Goal: Task Accomplishment & Management: Use online tool/utility

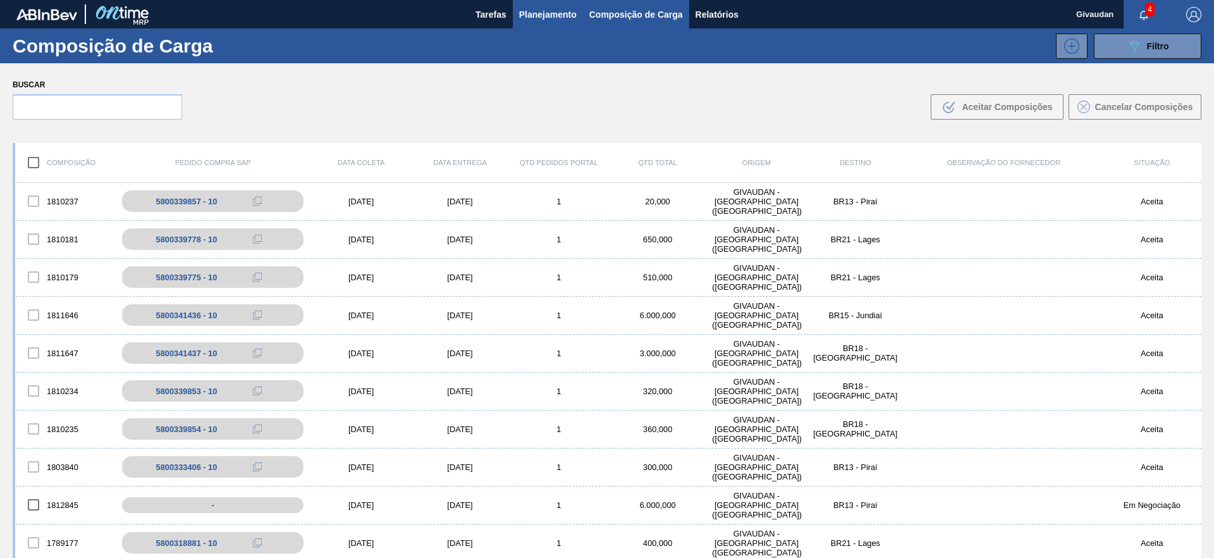
click at [547, 13] on span "Planejamento" at bounding box center [548, 14] width 58 height 15
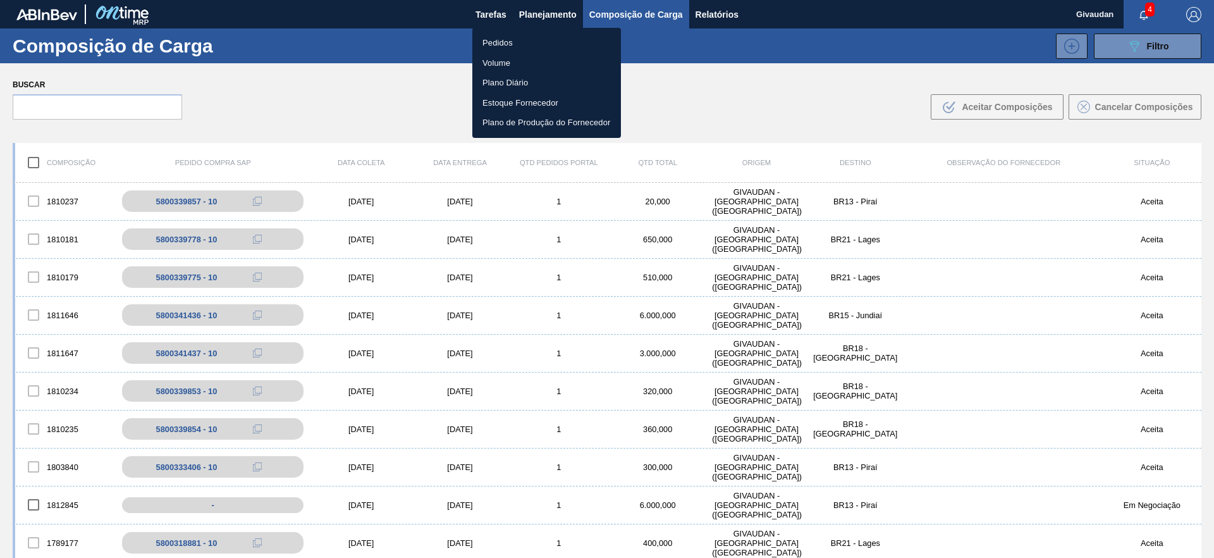
click at [487, 41] on li "Pedidos" at bounding box center [546, 43] width 149 height 20
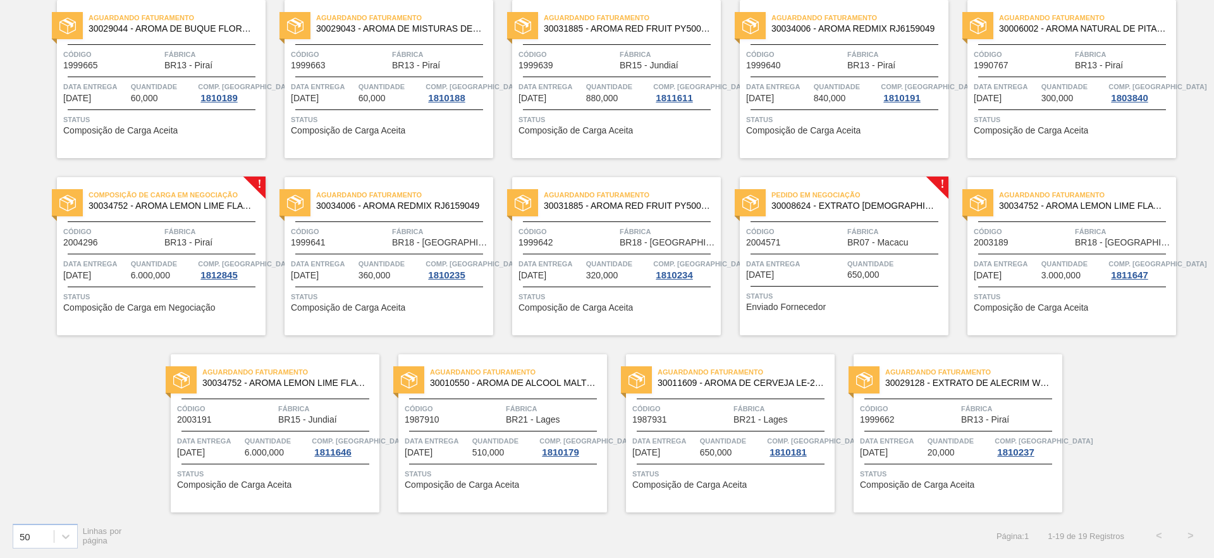
scroll to position [291, 0]
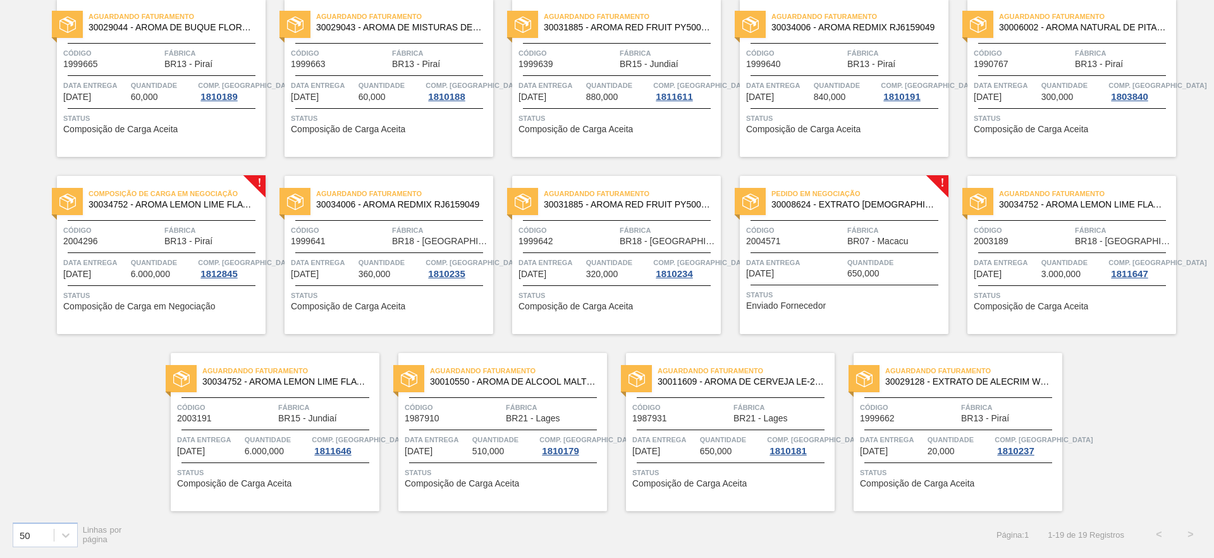
click at [781, 310] on span "Enviado Fornecedor" at bounding box center [786, 305] width 80 height 9
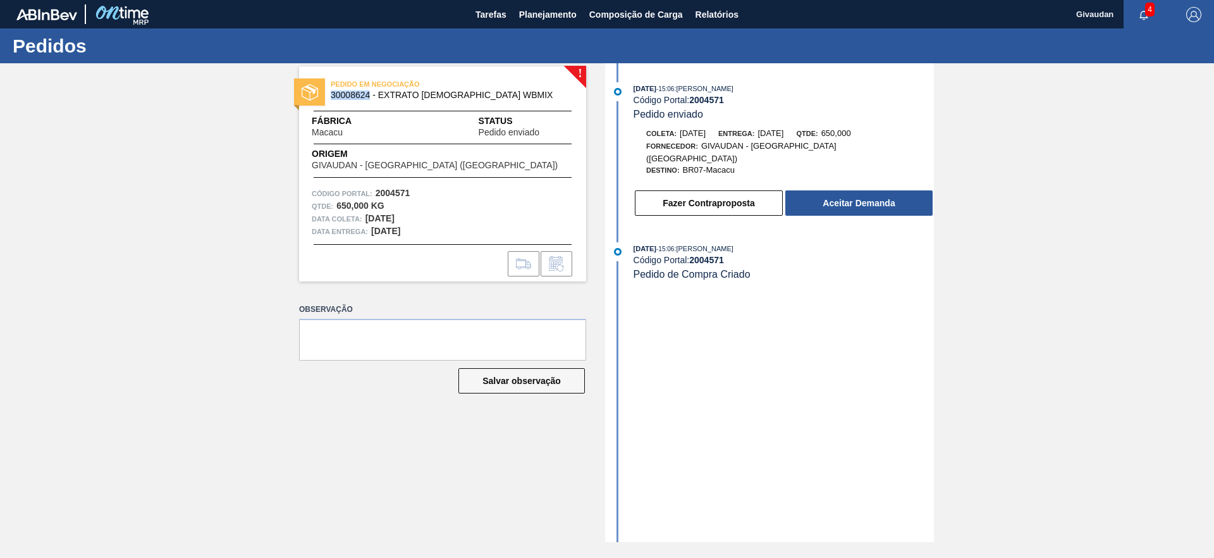
drag, startPoint x: 333, startPoint y: 93, endPoint x: 369, endPoint y: 98, distance: 37.0
click at [369, 98] on span "30008624 - EXTRATO [DEMOGRAPHIC_DATA] WBMIX" at bounding box center [446, 94] width 230 height 9
copy span "30008624"
click at [819, 190] on button "Aceitar Demanda" at bounding box center [858, 202] width 147 height 25
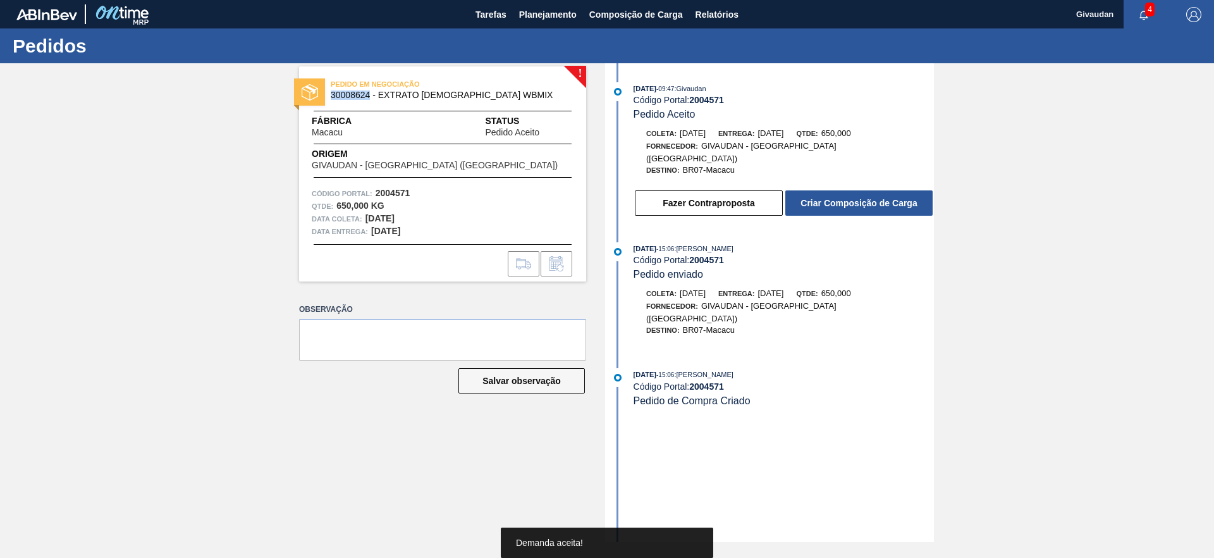
click at [819, 190] on button "Criar Composição de Carga" at bounding box center [858, 202] width 147 height 25
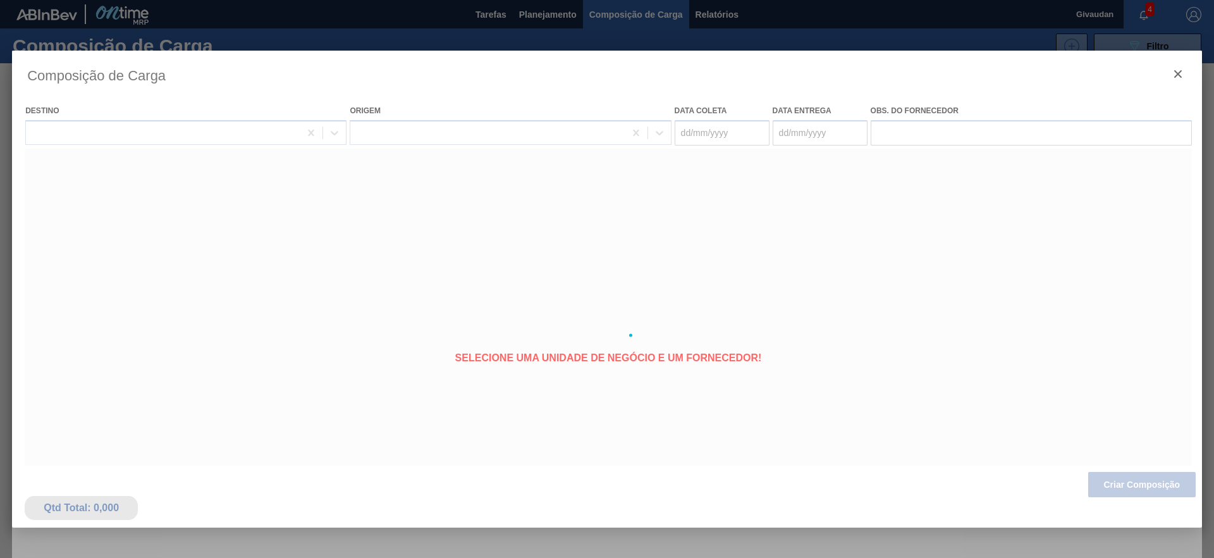
type coleta "[DATE]"
type entrega "[DATE]"
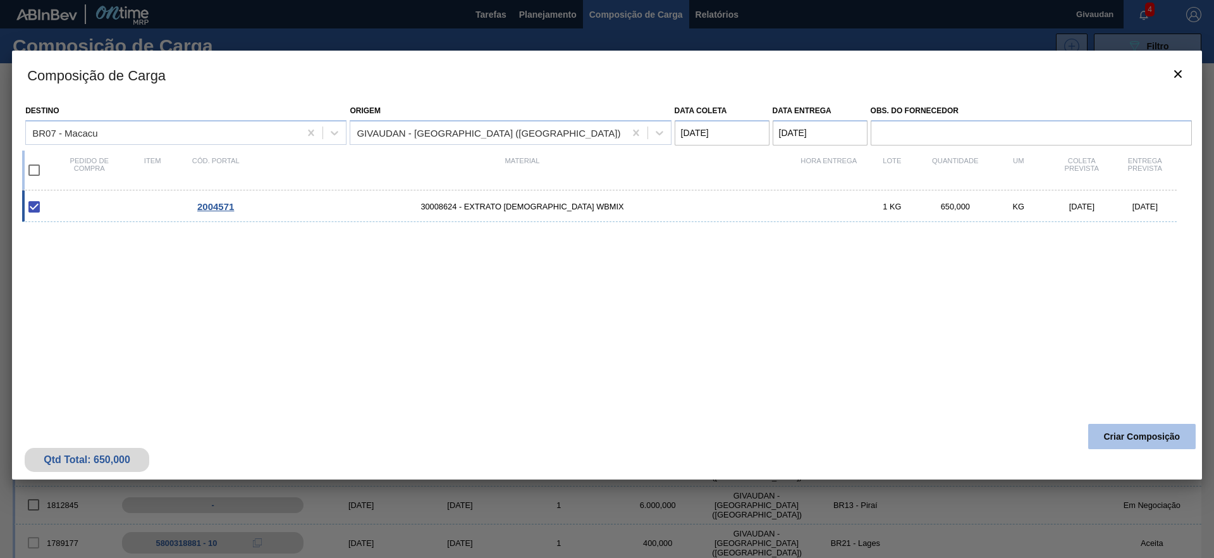
click at [1131, 444] on button "Criar Composição" at bounding box center [1141, 436] width 107 height 25
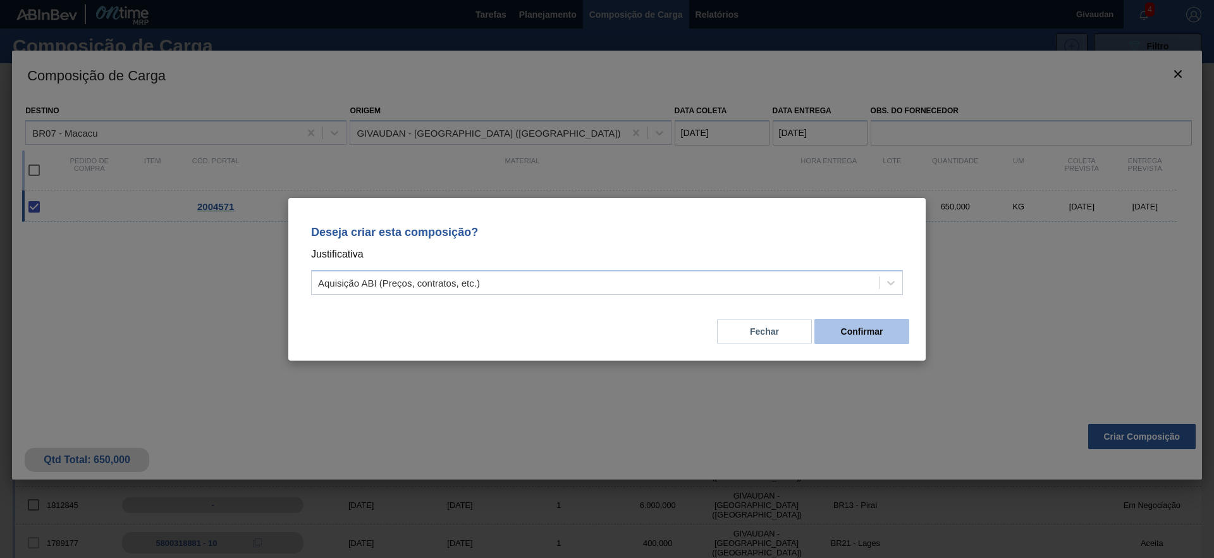
click at [847, 335] on button "Confirmar" at bounding box center [861, 331] width 95 height 25
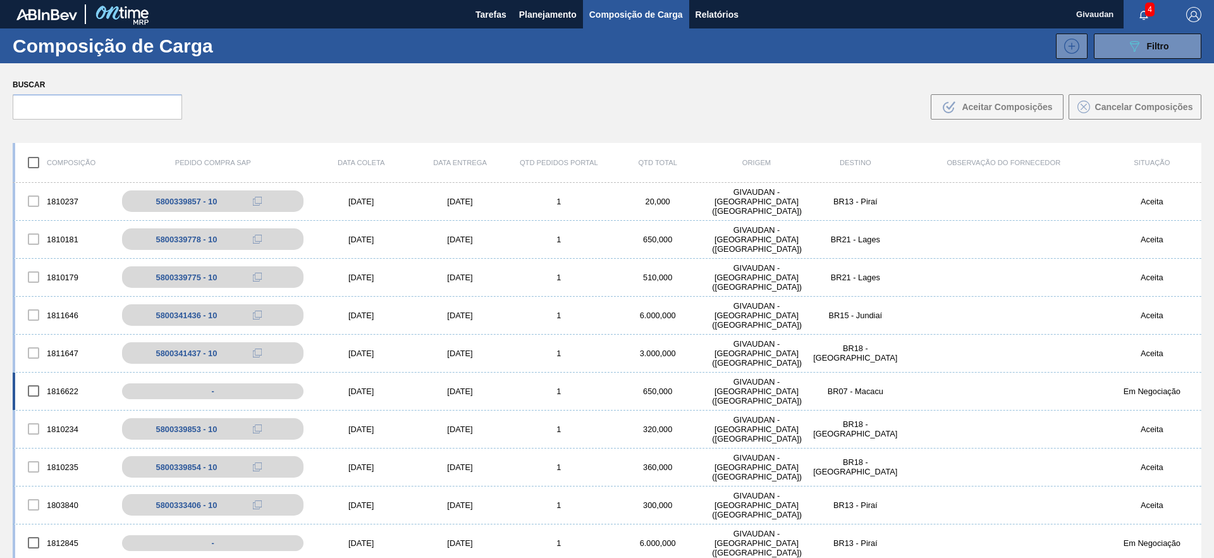
click at [352, 391] on div "[DATE]" at bounding box center [361, 390] width 99 height 9
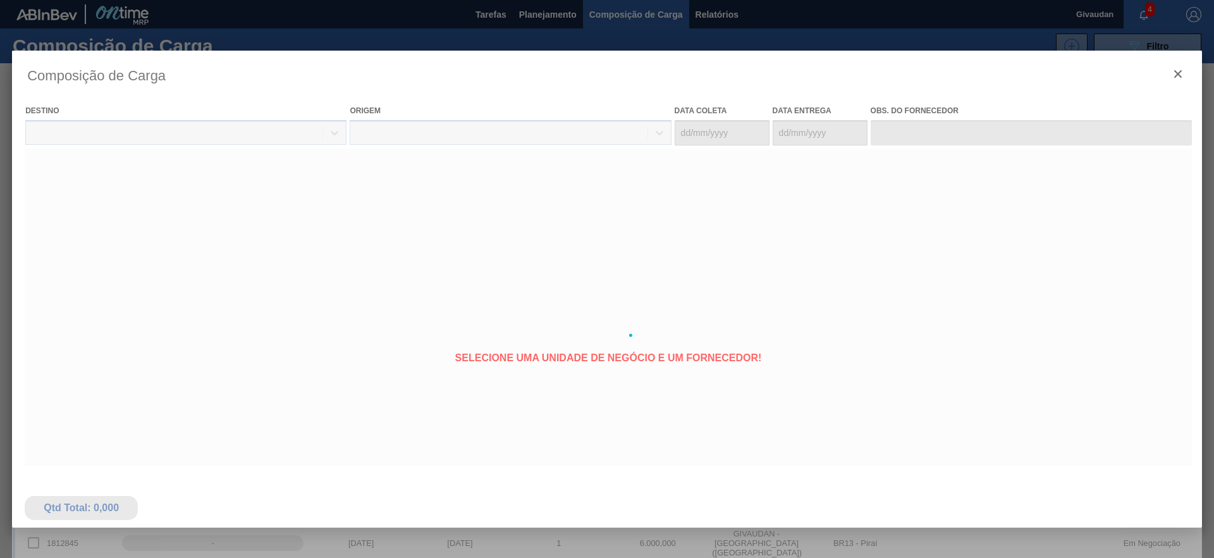
type coleta "[DATE]"
type entrega "[DATE]"
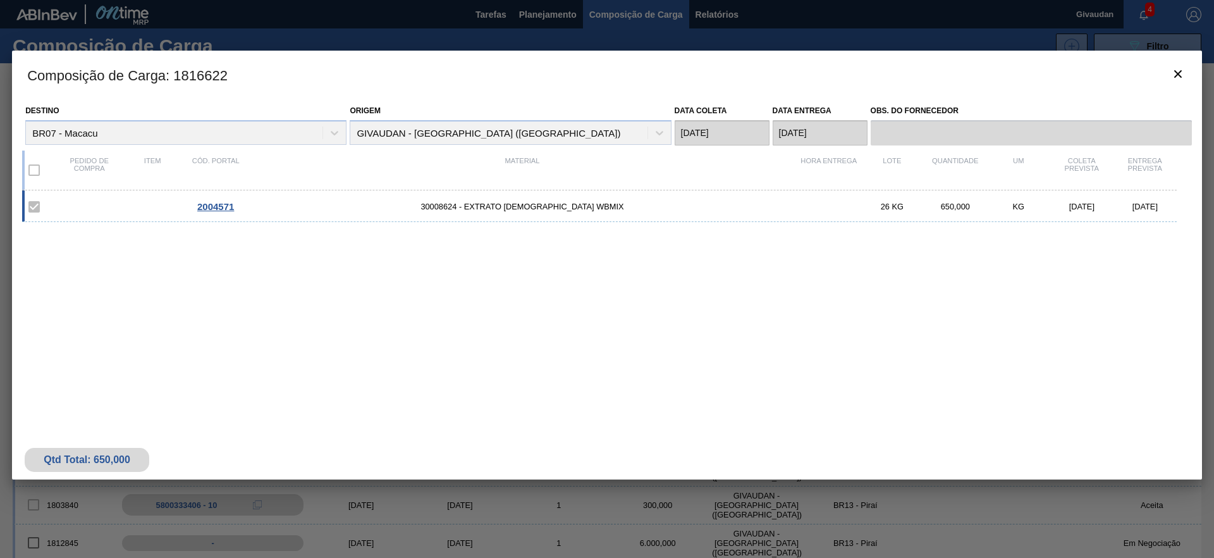
click at [220, 207] on span "2004571" at bounding box center [215, 206] width 37 height 11
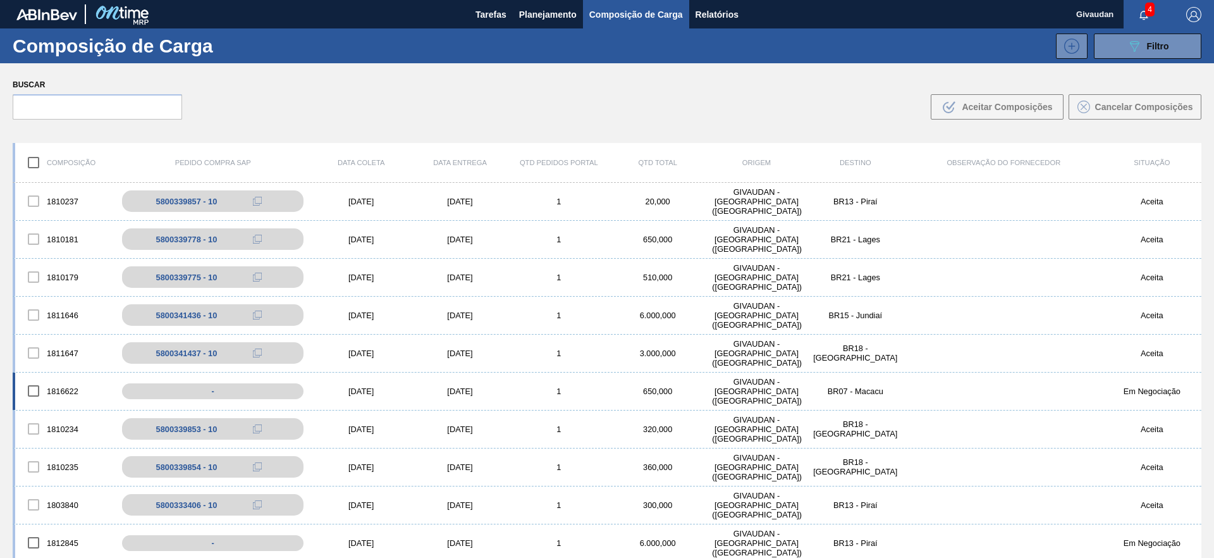
click at [65, 394] on div "1816622" at bounding box center [64, 390] width 99 height 27
click at [68, 391] on div "1816622" at bounding box center [64, 390] width 99 height 27
click at [354, 392] on div "[DATE]" at bounding box center [361, 390] width 99 height 9
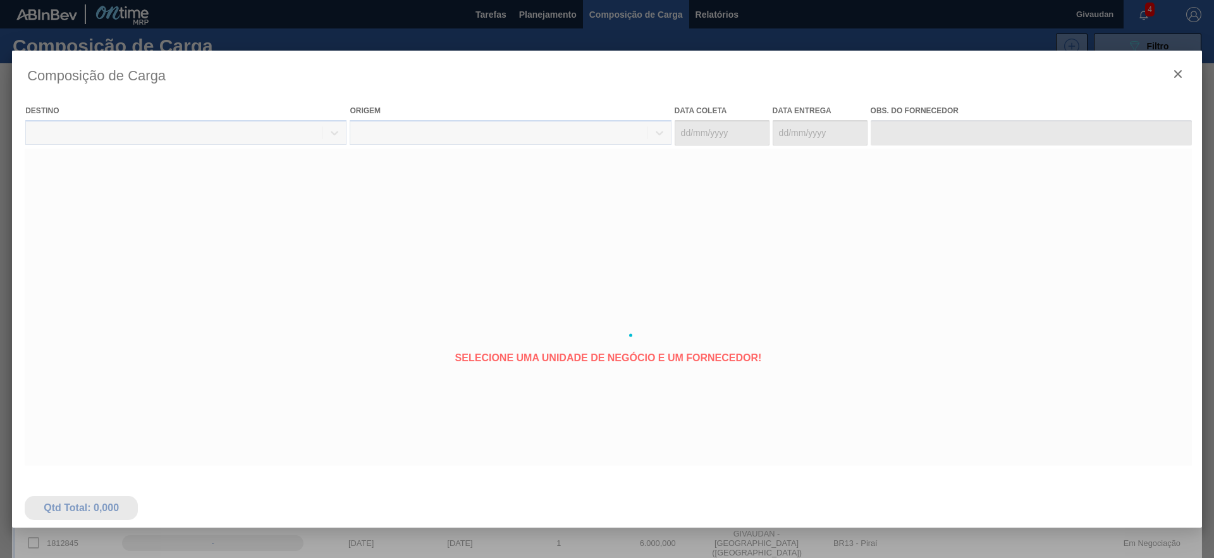
type coleta "[DATE]"
type entrega "[DATE]"
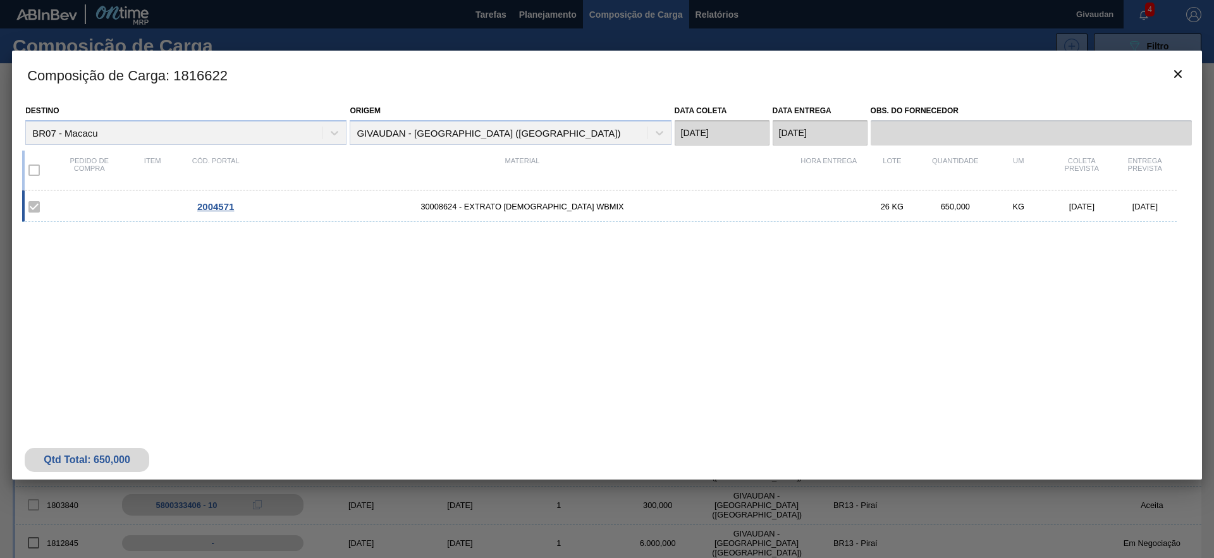
click at [220, 208] on span "2004571" at bounding box center [215, 206] width 37 height 11
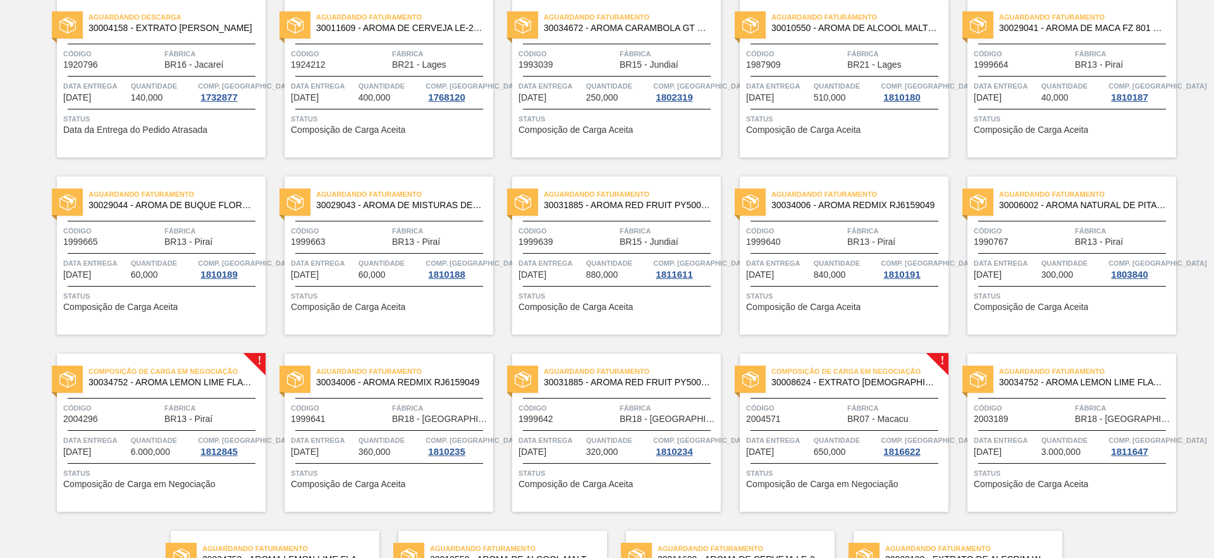
scroll to position [114, 0]
click at [788, 481] on span "Composição de Carga em Negociação" at bounding box center [822, 482] width 152 height 9
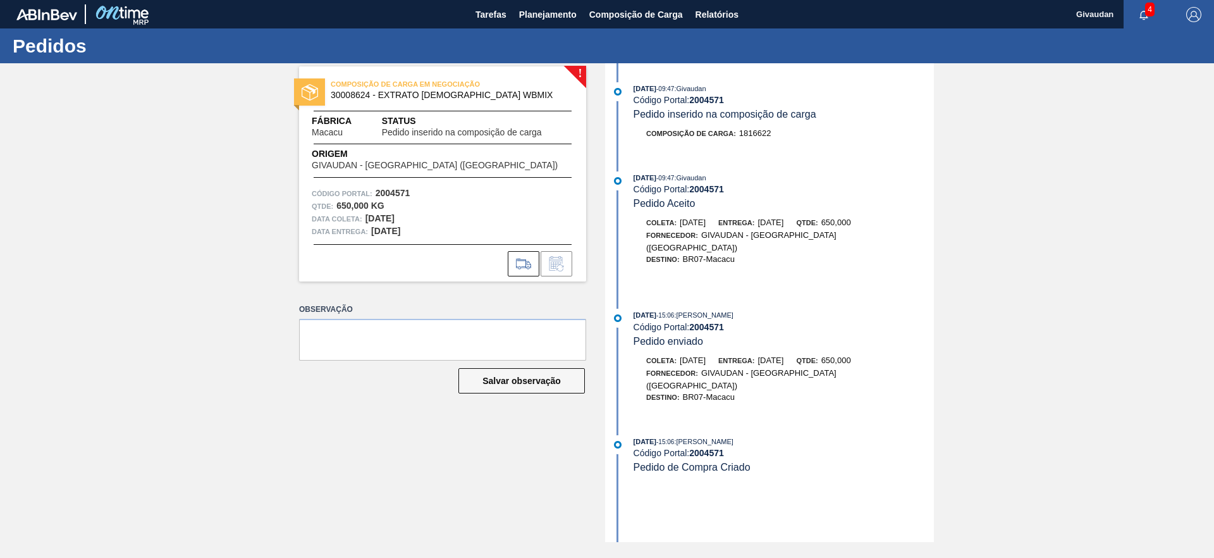
click at [699, 462] on span "Pedido de Compra Criado" at bounding box center [692, 467] width 117 height 11
click at [541, 23] on button "Planejamento" at bounding box center [548, 14] width 70 height 28
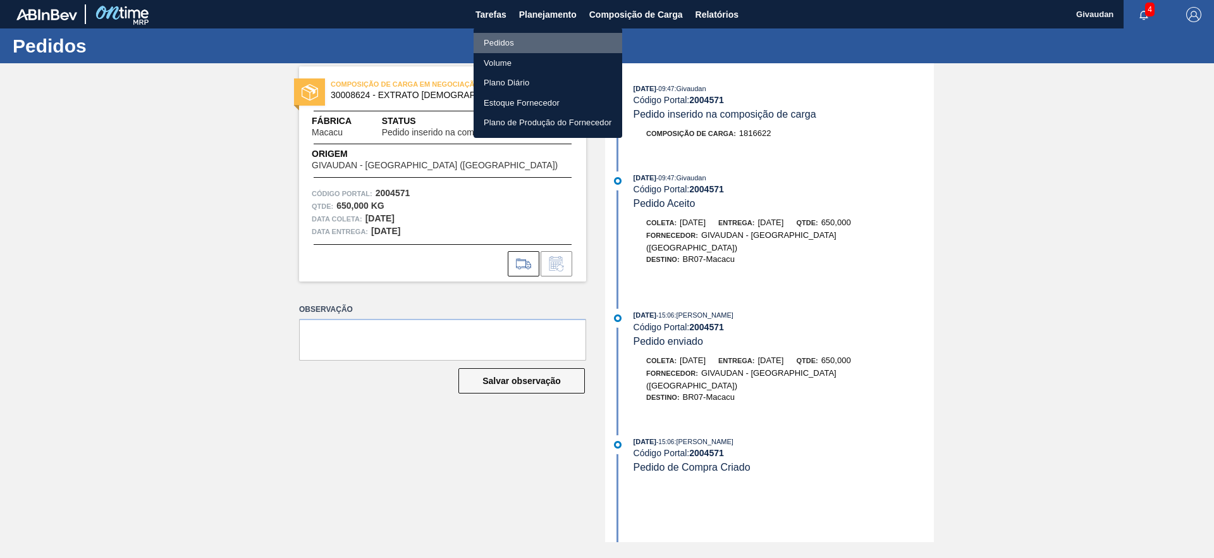
click at [505, 44] on li "Pedidos" at bounding box center [548, 43] width 149 height 20
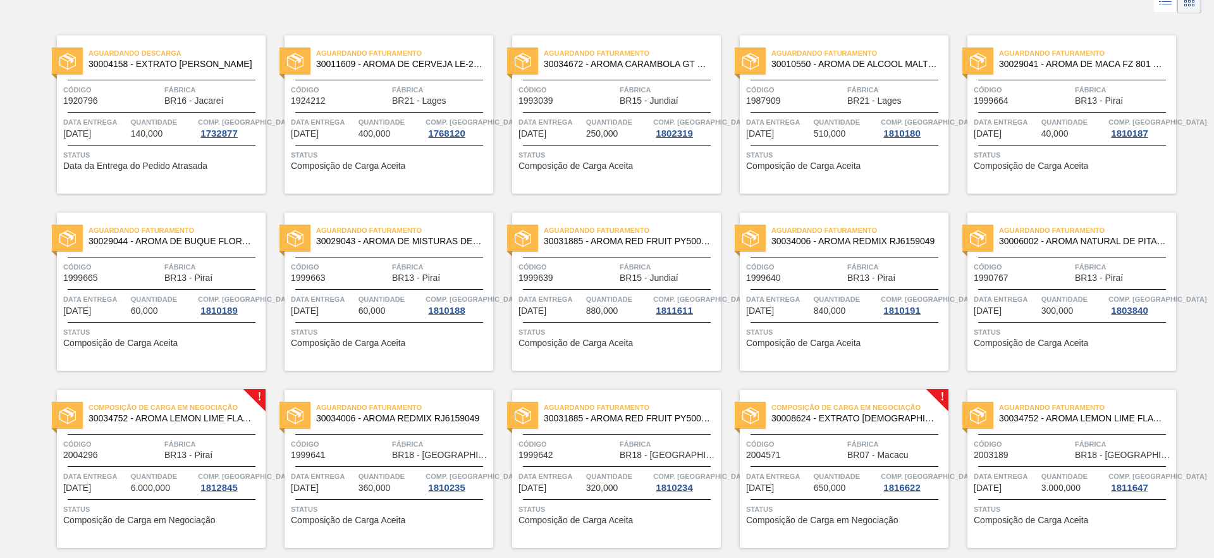
scroll to position [90, 0]
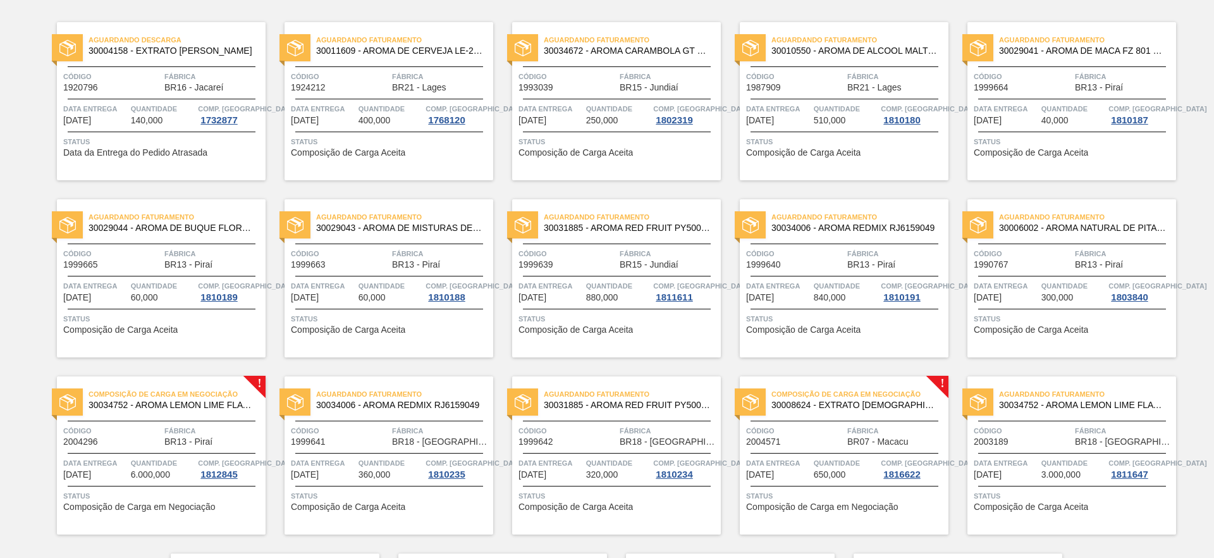
click at [840, 503] on span "Composição de Carga em Negociação" at bounding box center [822, 506] width 152 height 9
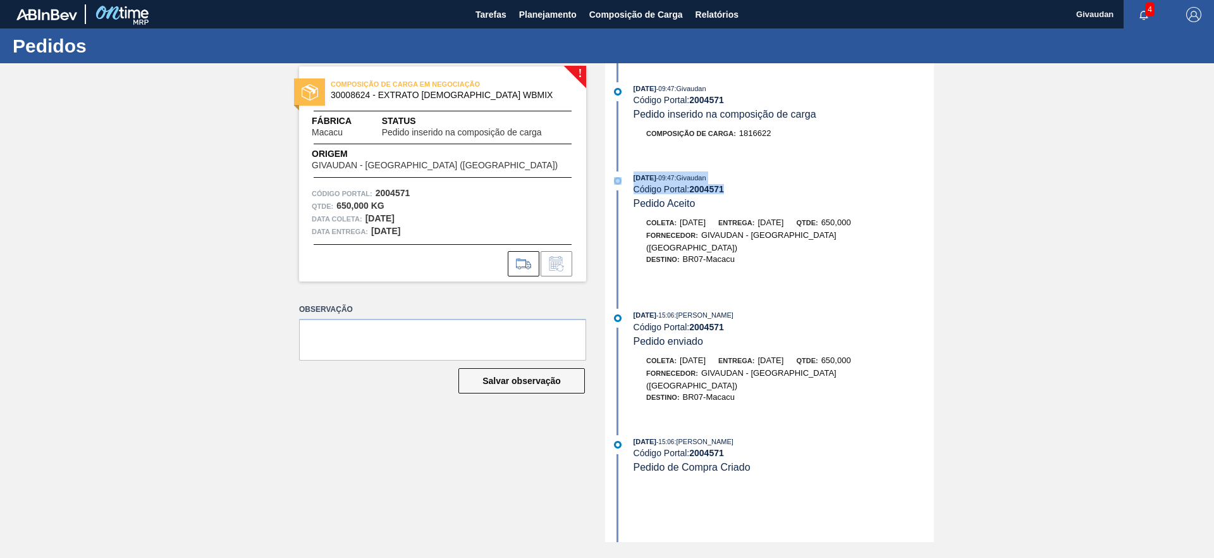
drag, startPoint x: 729, startPoint y: 187, endPoint x: 630, endPoint y: 187, distance: 99.3
click at [630, 187] on div "[DATE] 09:47 : Givaudan Código Portal: 2004571 Pedido Aceito" at bounding box center [771, 190] width 326 height 39
click at [645, 188] on div "Código Portal: 2004571" at bounding box center [784, 189] width 300 height 10
drag, startPoint x: 730, startPoint y: 188, endPoint x: 635, endPoint y: 191, distance: 95.5
click at [635, 191] on div "Código Portal: 2004571" at bounding box center [784, 189] width 300 height 10
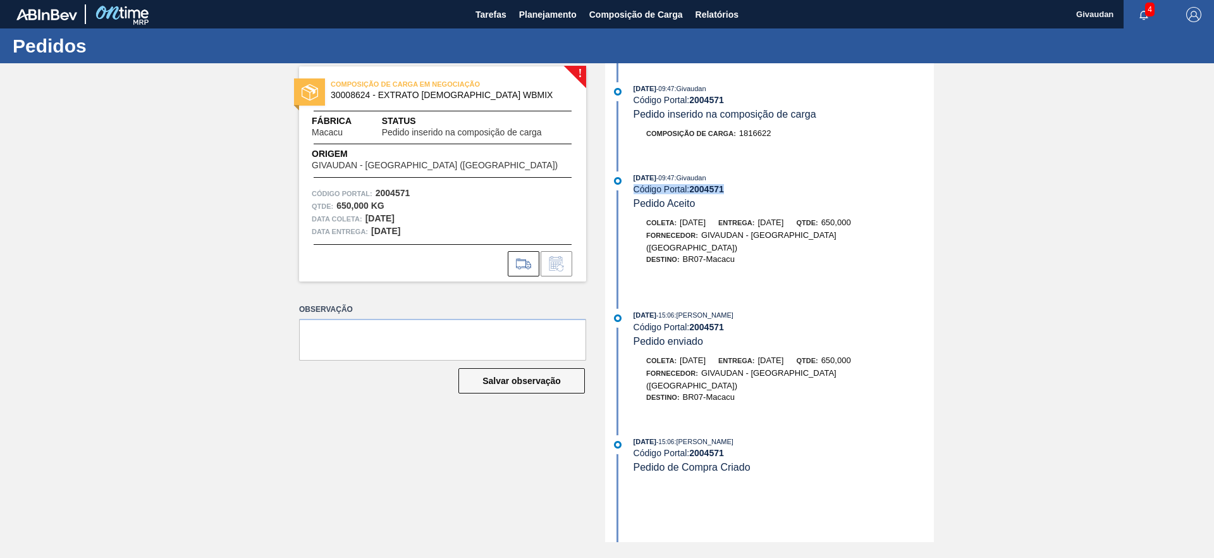
copy div "Código Portal: 2004571"
click at [535, 14] on span "Planejamento" at bounding box center [548, 14] width 58 height 15
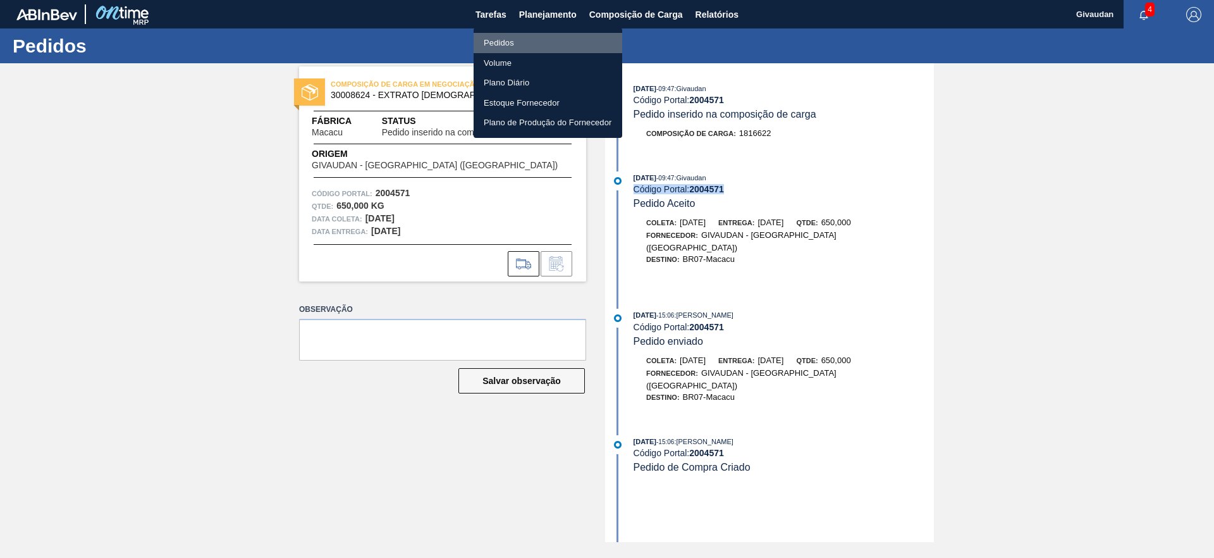
click at [513, 38] on li "Pedidos" at bounding box center [548, 43] width 149 height 20
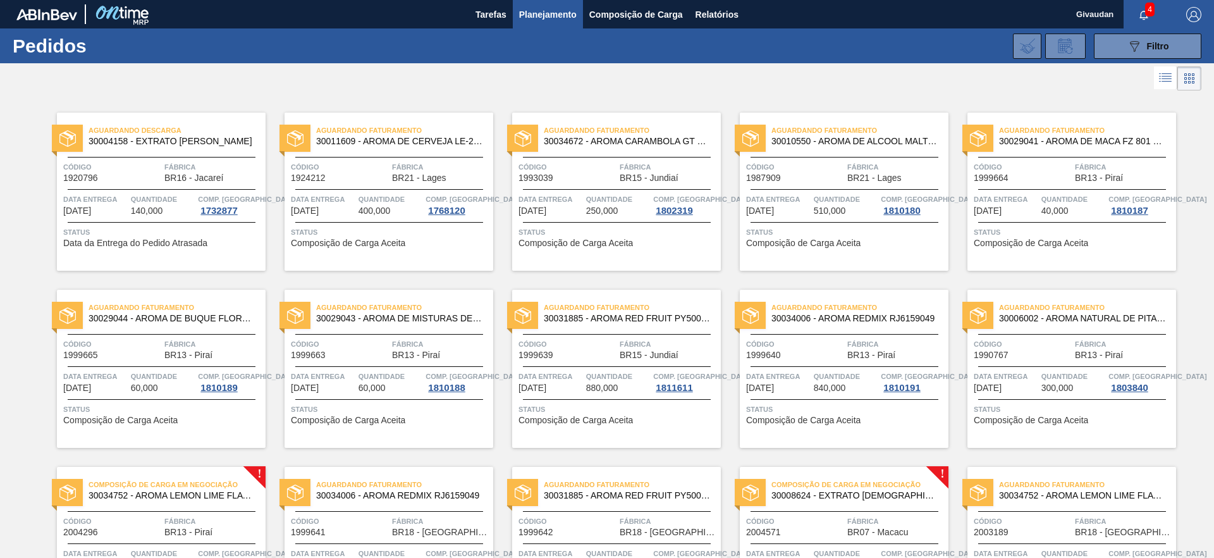
scroll to position [162, 0]
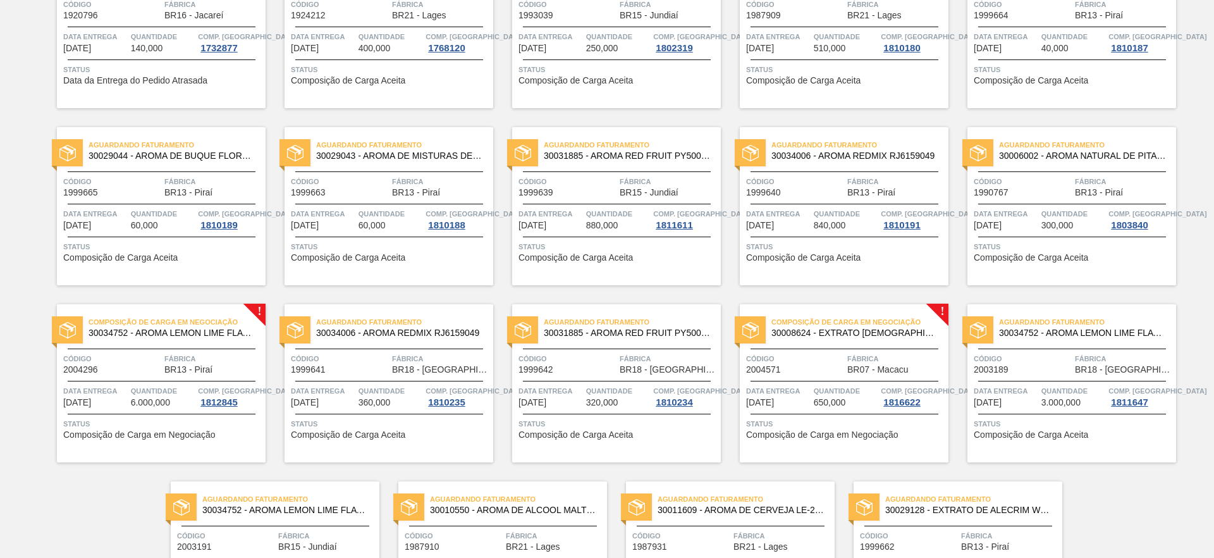
click at [831, 434] on span "Composição de Carga em Negociação" at bounding box center [822, 434] width 152 height 9
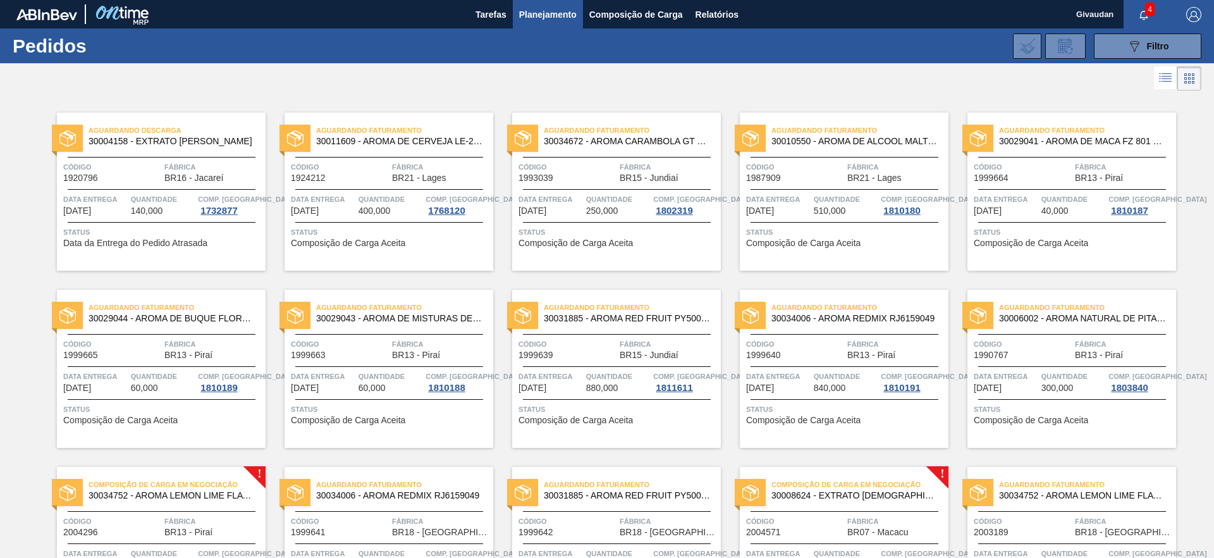
click at [558, 12] on span "Planejamento" at bounding box center [548, 14] width 58 height 15
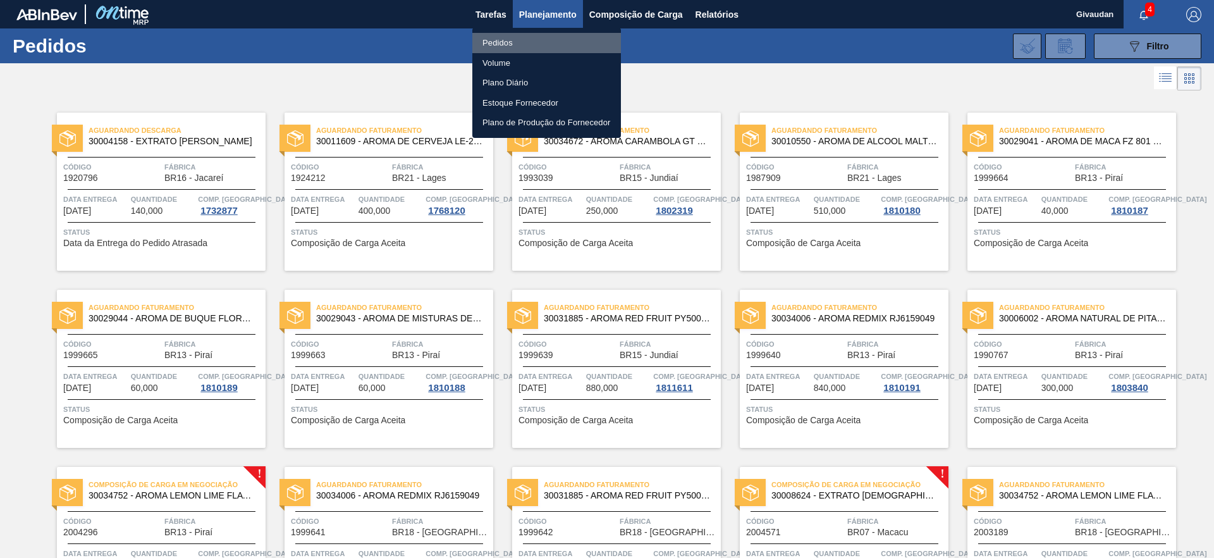
click at [508, 45] on li "Pedidos" at bounding box center [546, 43] width 149 height 20
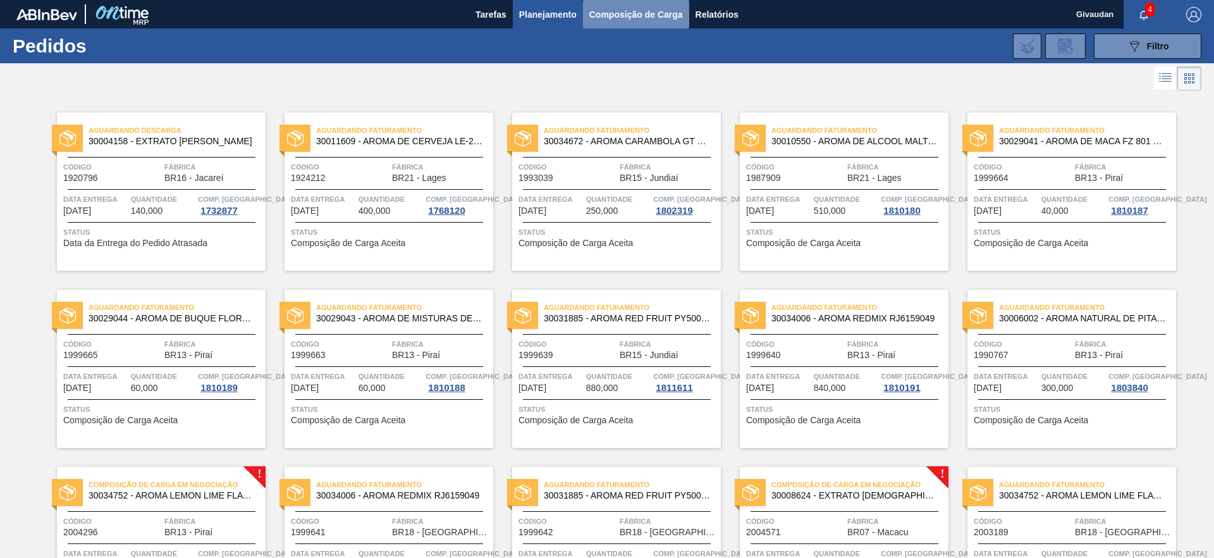
click at [629, 16] on span "Composição de Carga" at bounding box center [636, 14] width 94 height 15
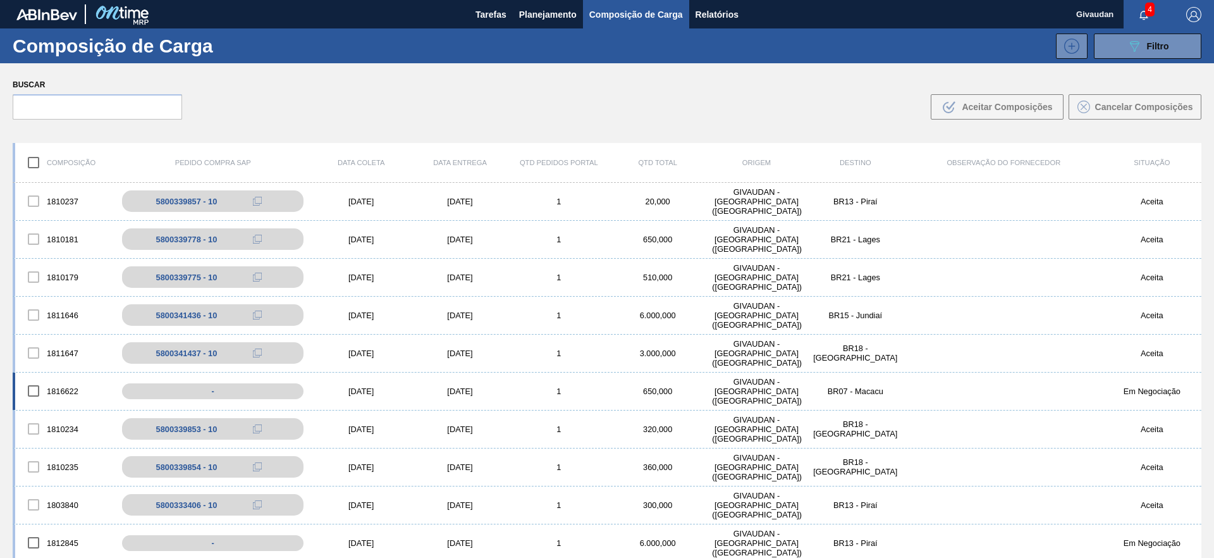
click at [345, 390] on div "[DATE]" at bounding box center [361, 390] width 99 height 9
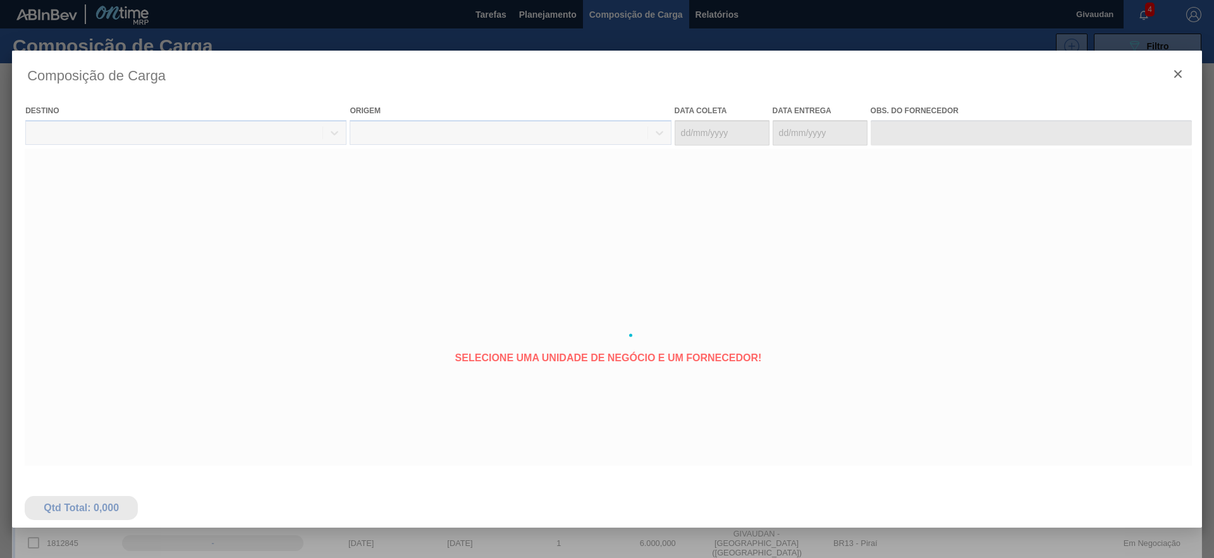
type coleta "[DATE]"
type entrega "[DATE]"
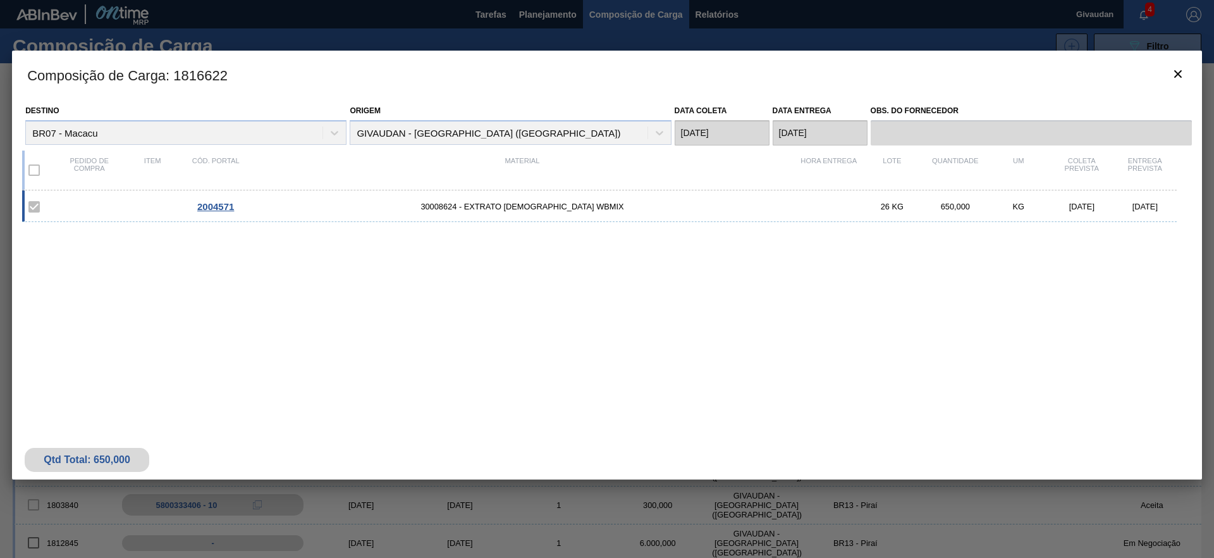
click at [212, 201] on span "2004571" at bounding box center [215, 206] width 37 height 11
